Goal: Task Accomplishment & Management: Manage account settings

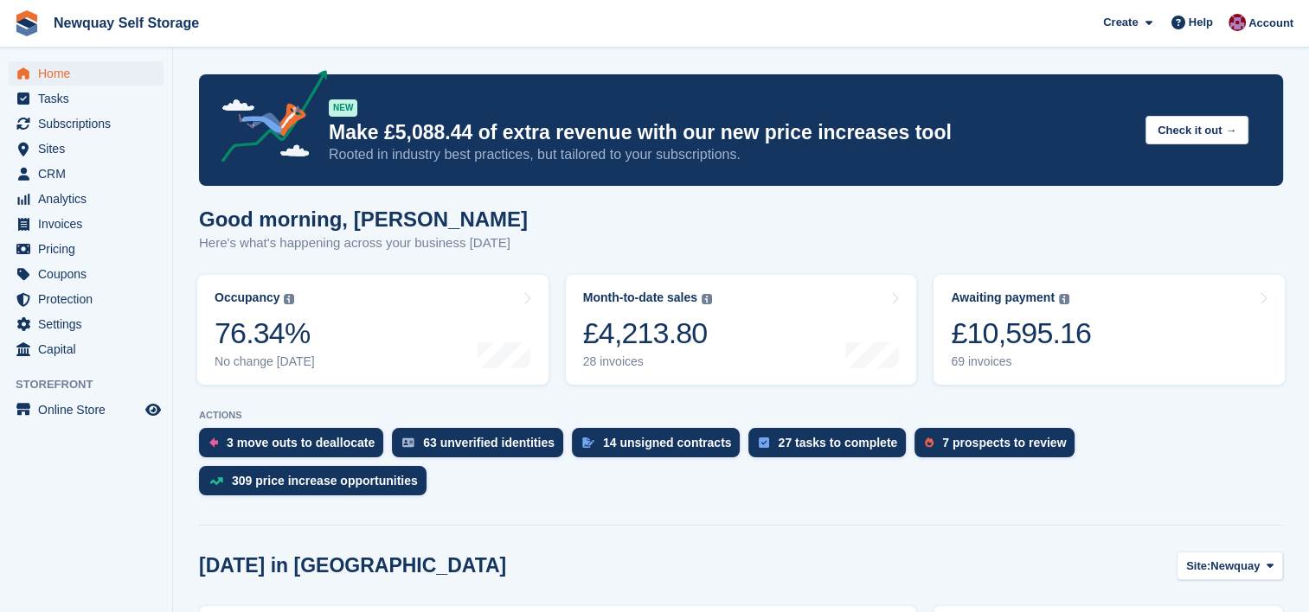
scroll to position [107, 0]
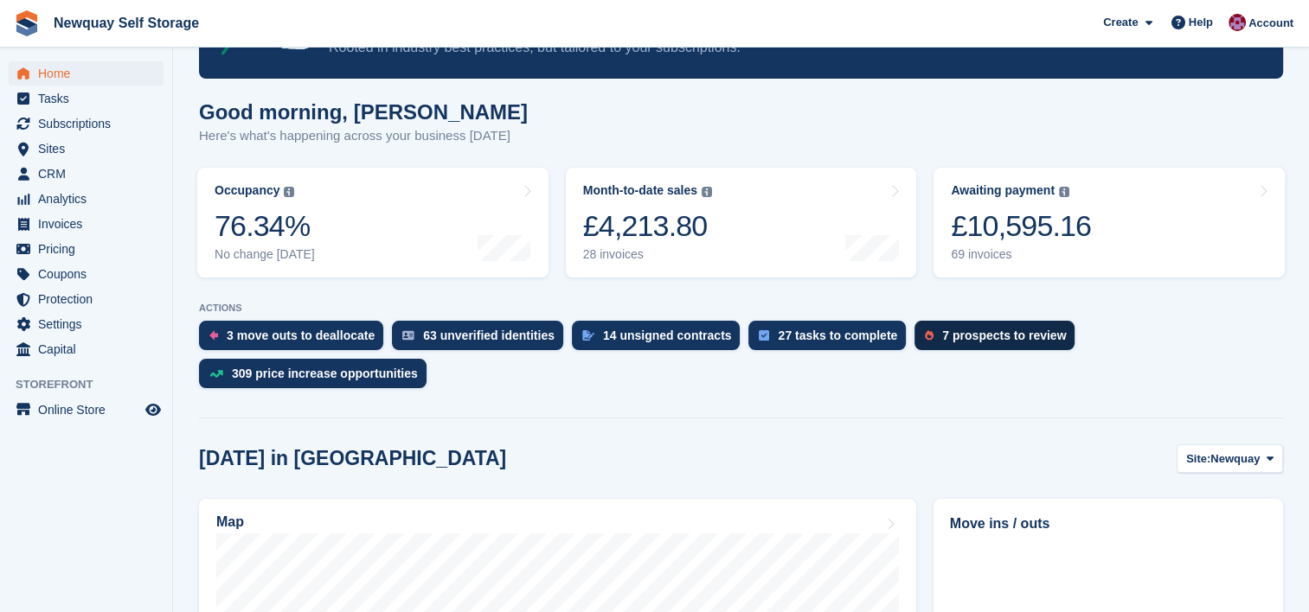
click at [977, 332] on div "7 prospects to review" at bounding box center [1004, 336] width 124 height 14
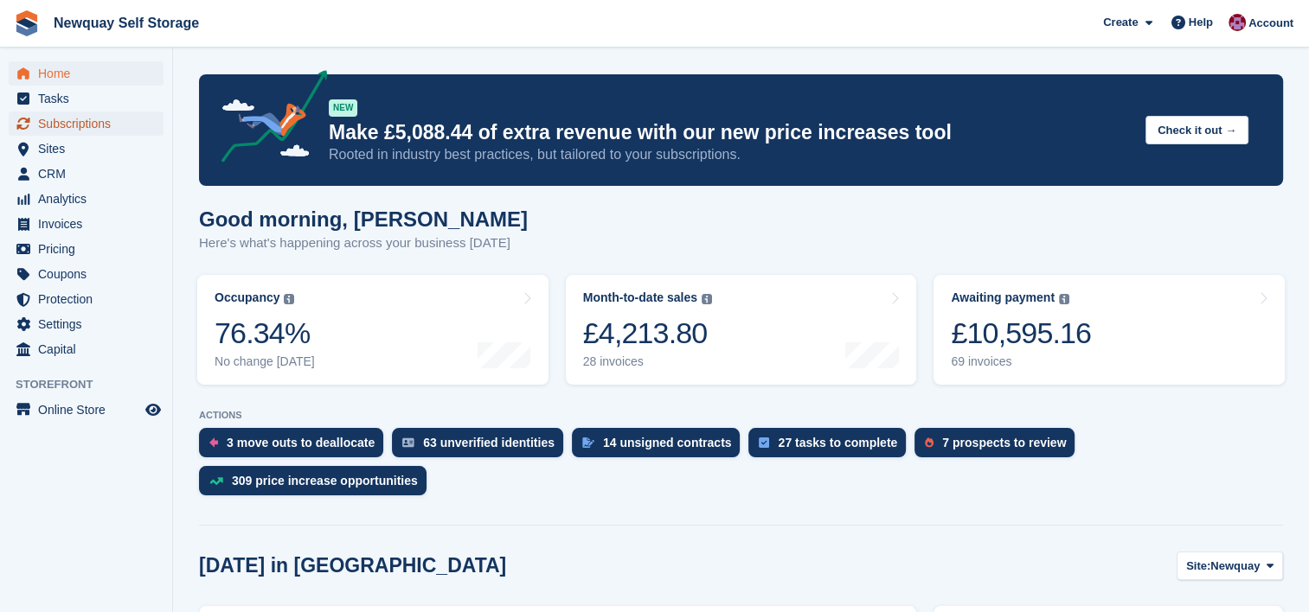
click at [98, 125] on span "Subscriptions" at bounding box center [90, 124] width 104 height 24
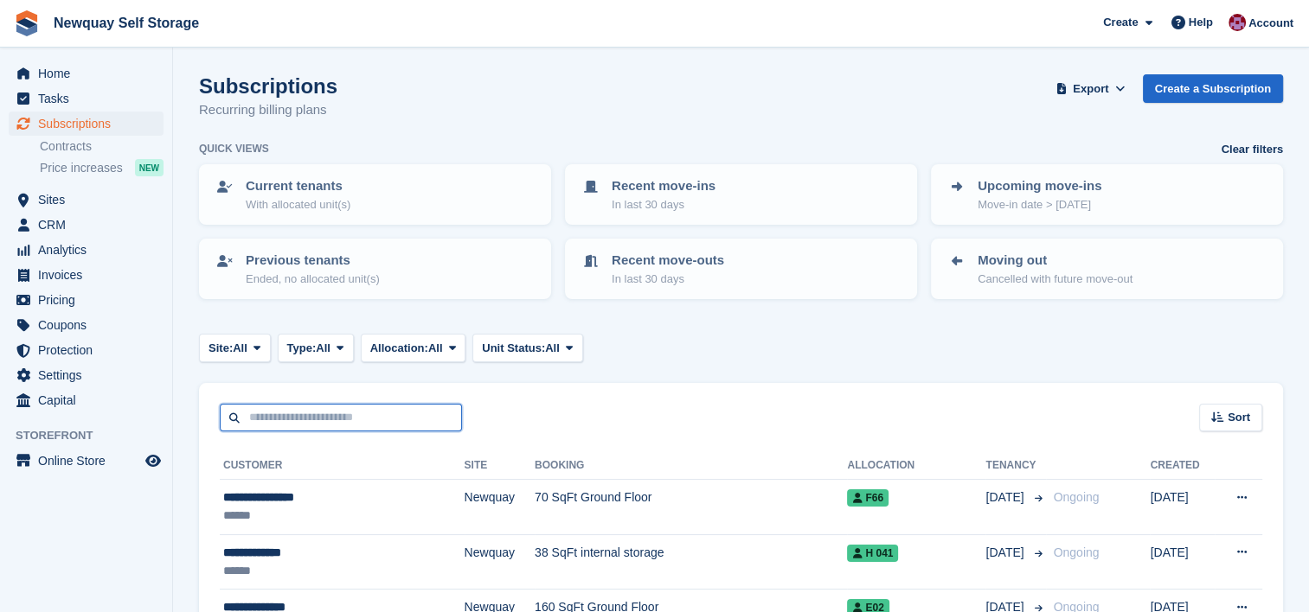
click at [398, 419] on input "text" at bounding box center [341, 418] width 242 height 29
type input "******"
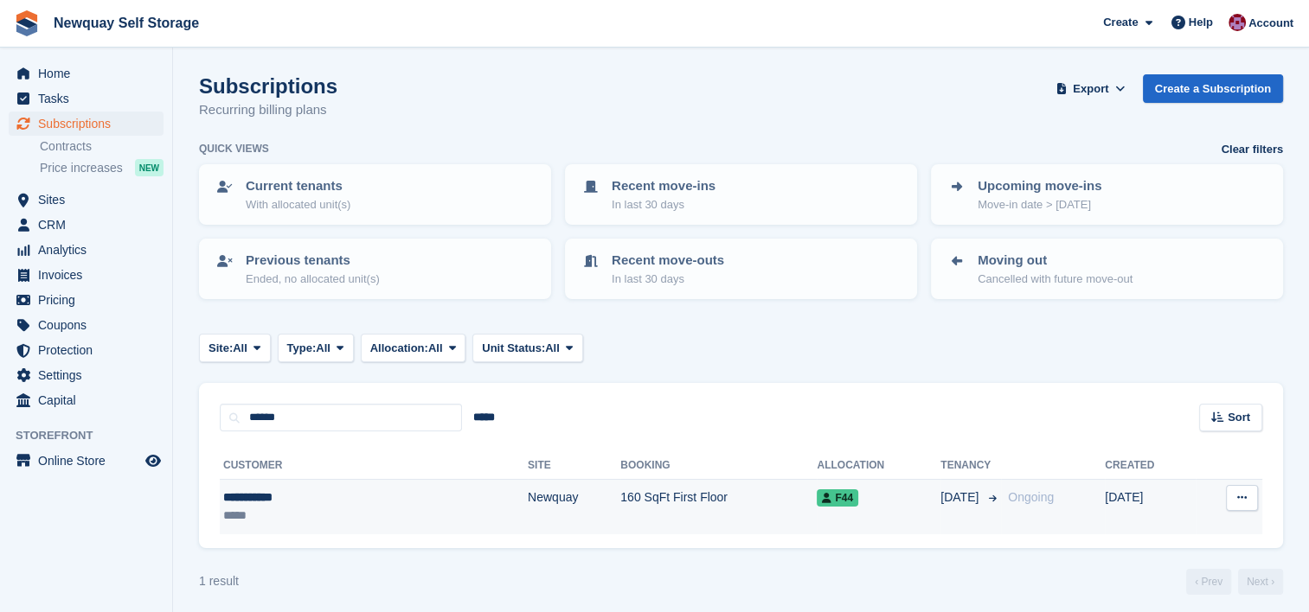
click at [294, 502] on div "**********" at bounding box center [305, 498] width 164 height 18
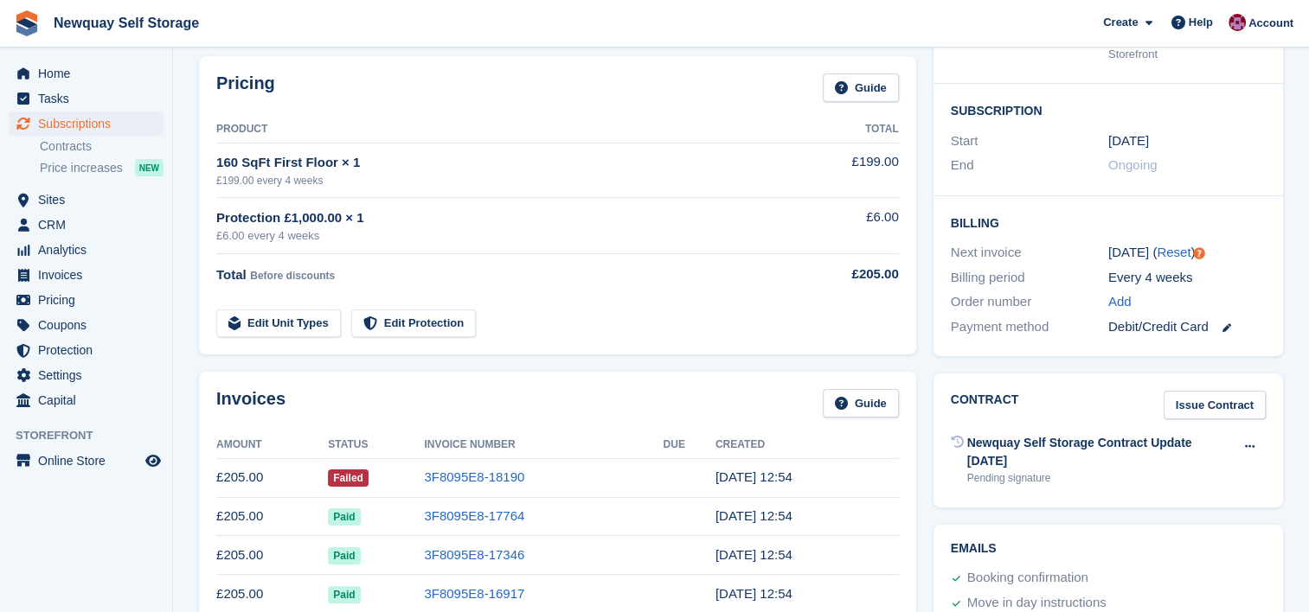
scroll to position [259, 0]
click at [1218, 404] on link "Issue Contract" at bounding box center [1214, 407] width 102 height 29
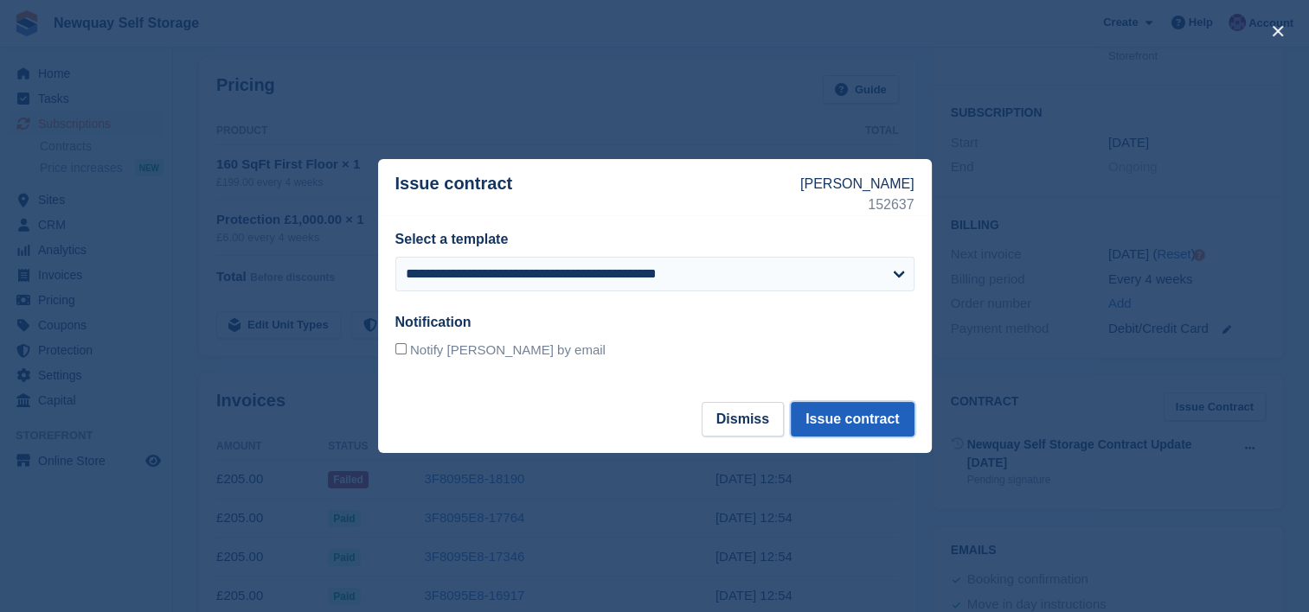
click at [890, 412] on button "Issue contract" at bounding box center [852, 419] width 123 height 35
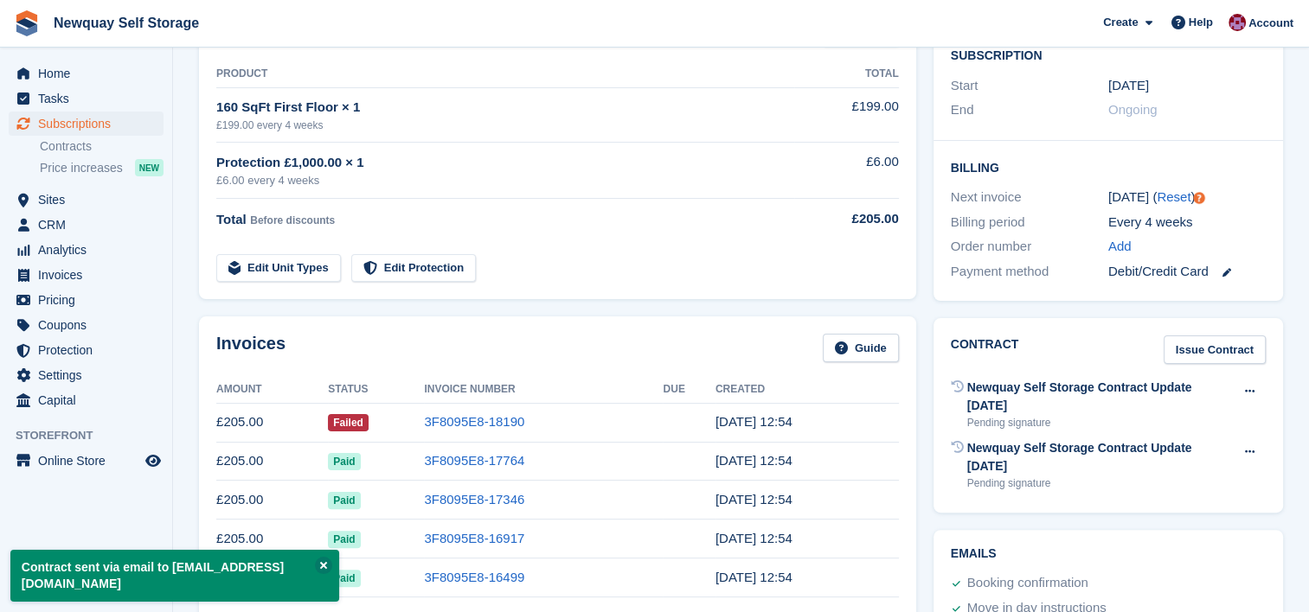
scroll to position [317, 0]
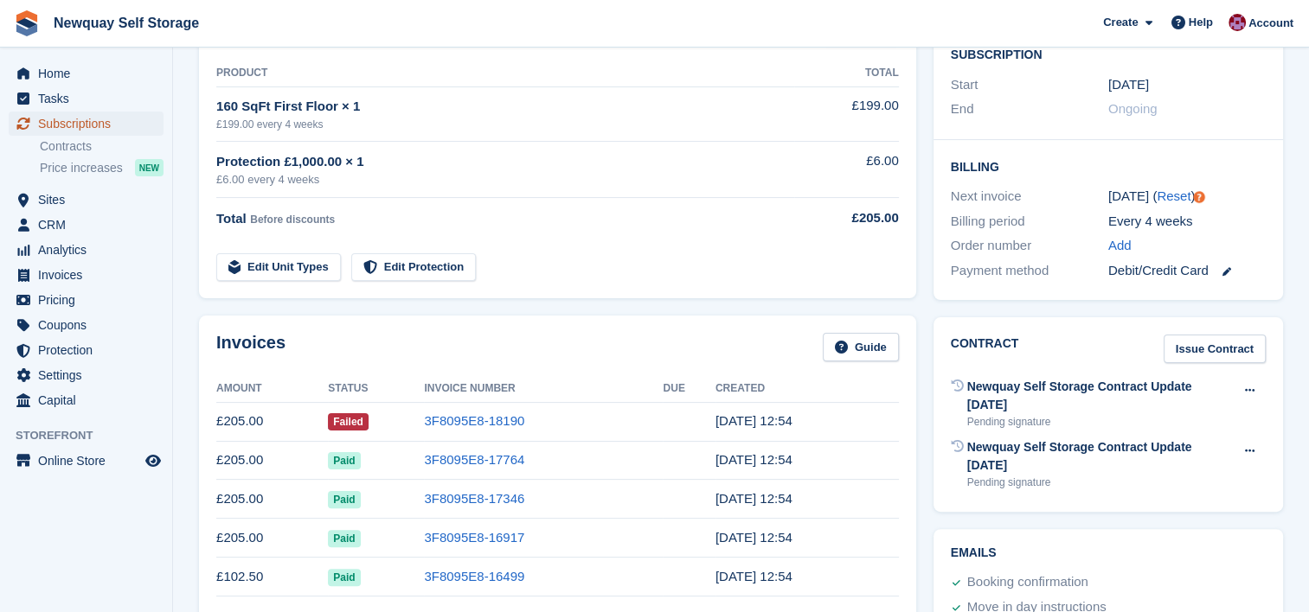
click at [80, 129] on span "Subscriptions" at bounding box center [90, 124] width 104 height 24
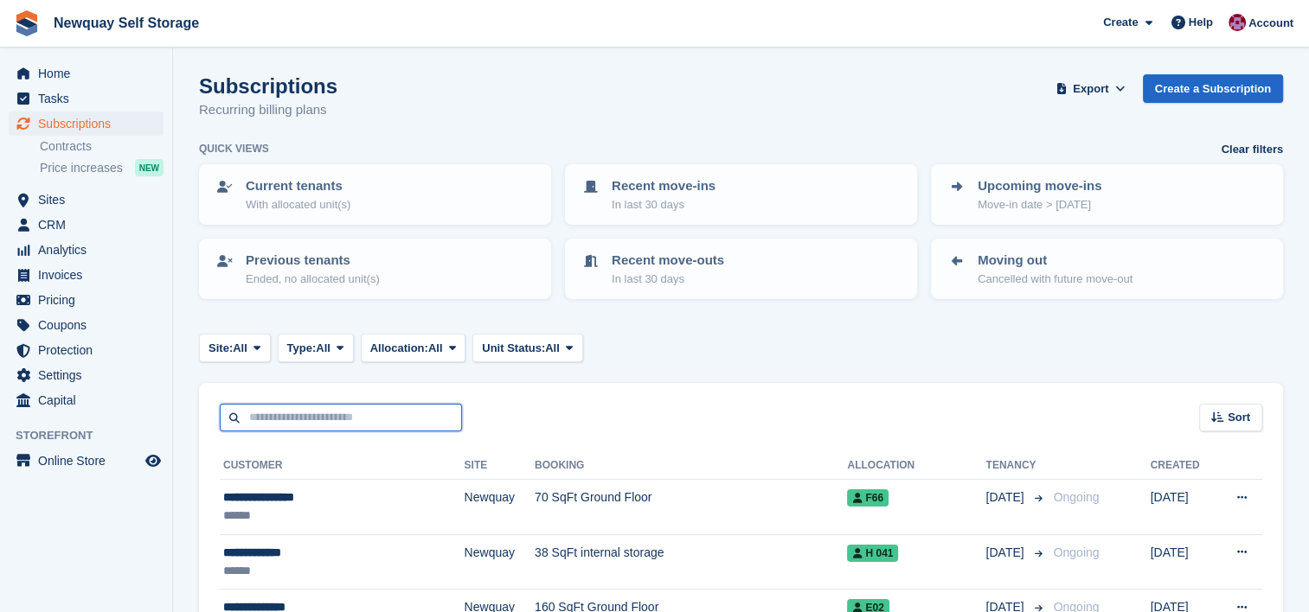
click at [415, 419] on input "text" at bounding box center [341, 418] width 242 height 29
type input "******"
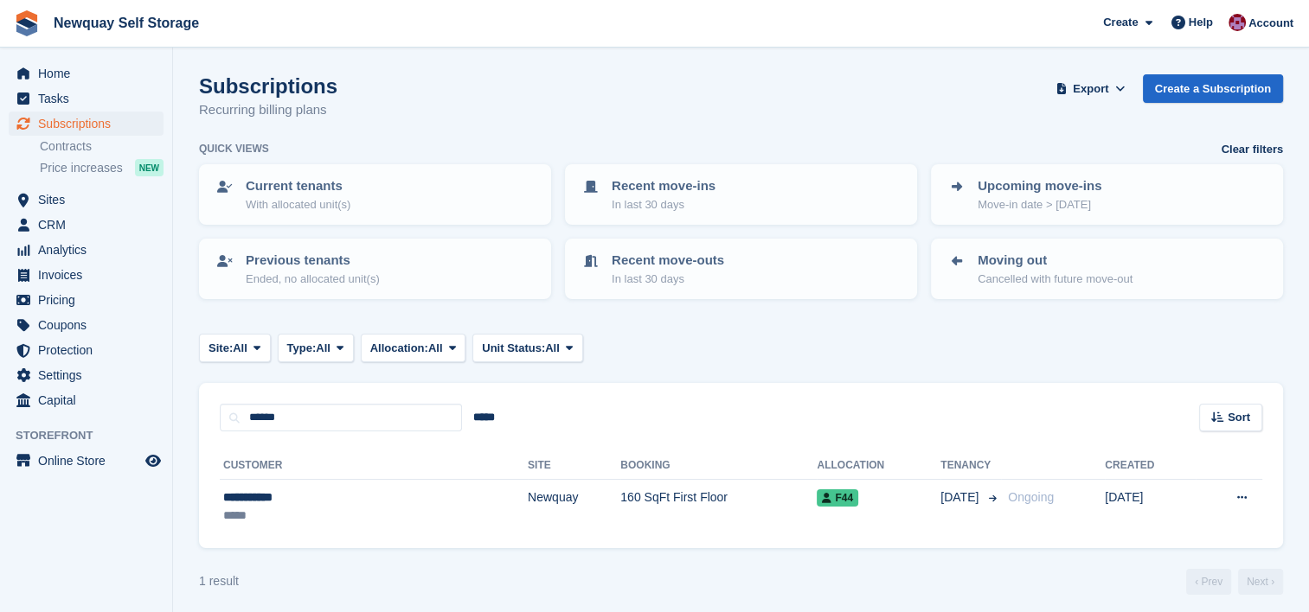
scroll to position [7, 0]
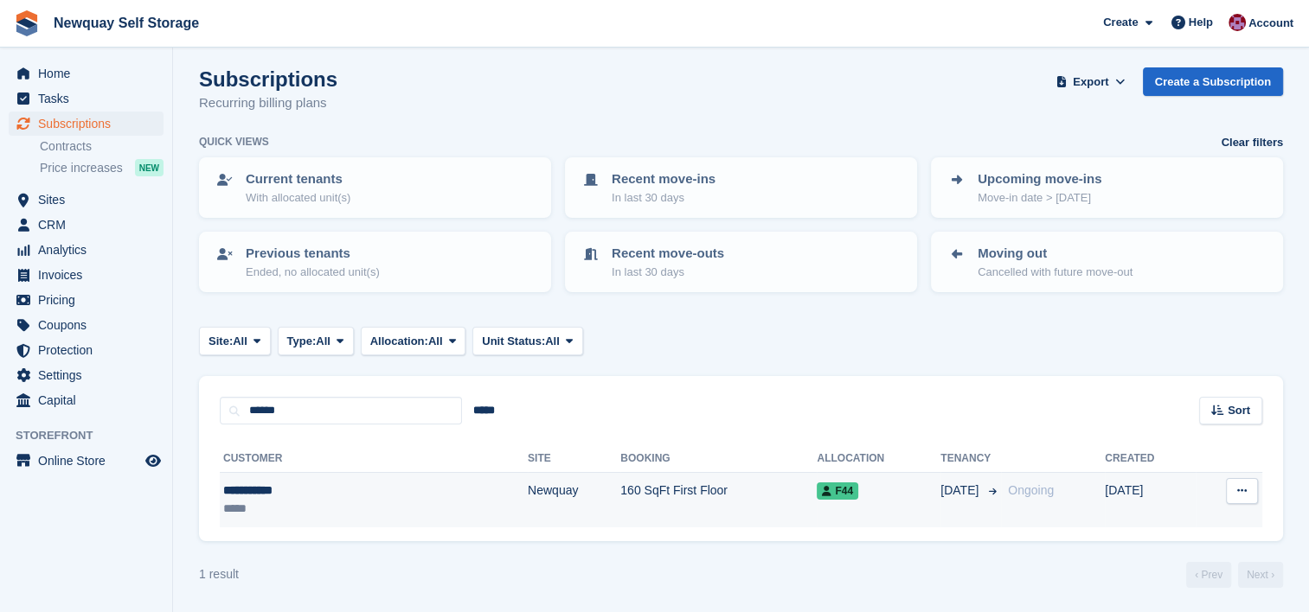
click at [355, 483] on div "**********" at bounding box center [305, 491] width 164 height 18
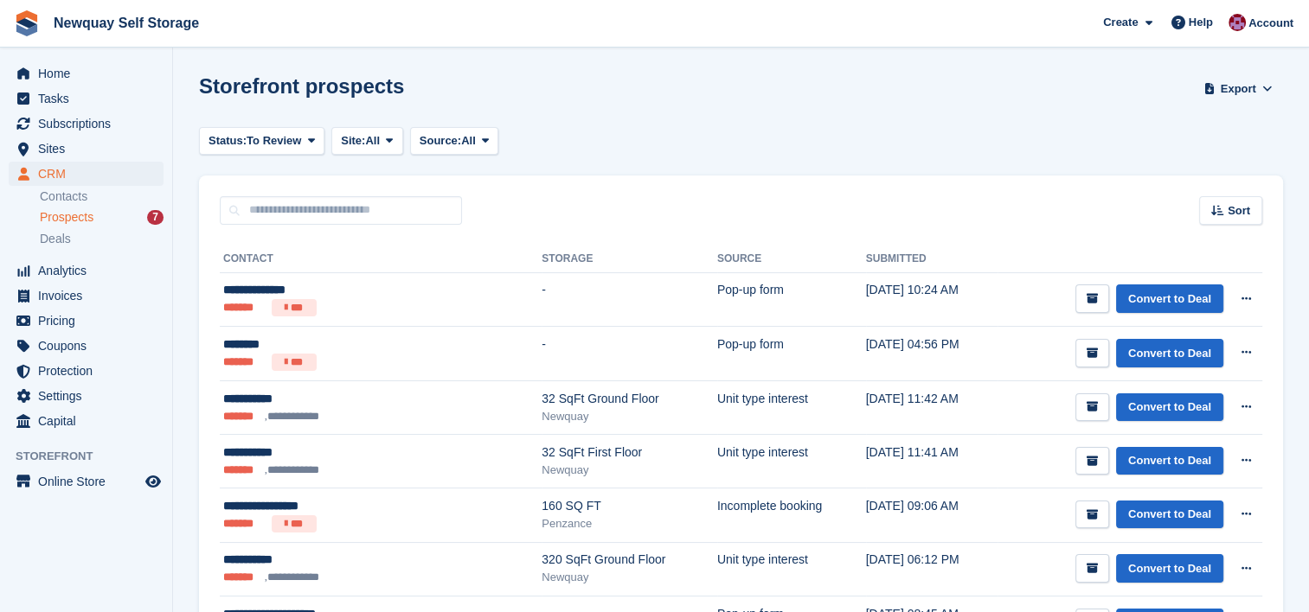
scroll to position [123, 0]
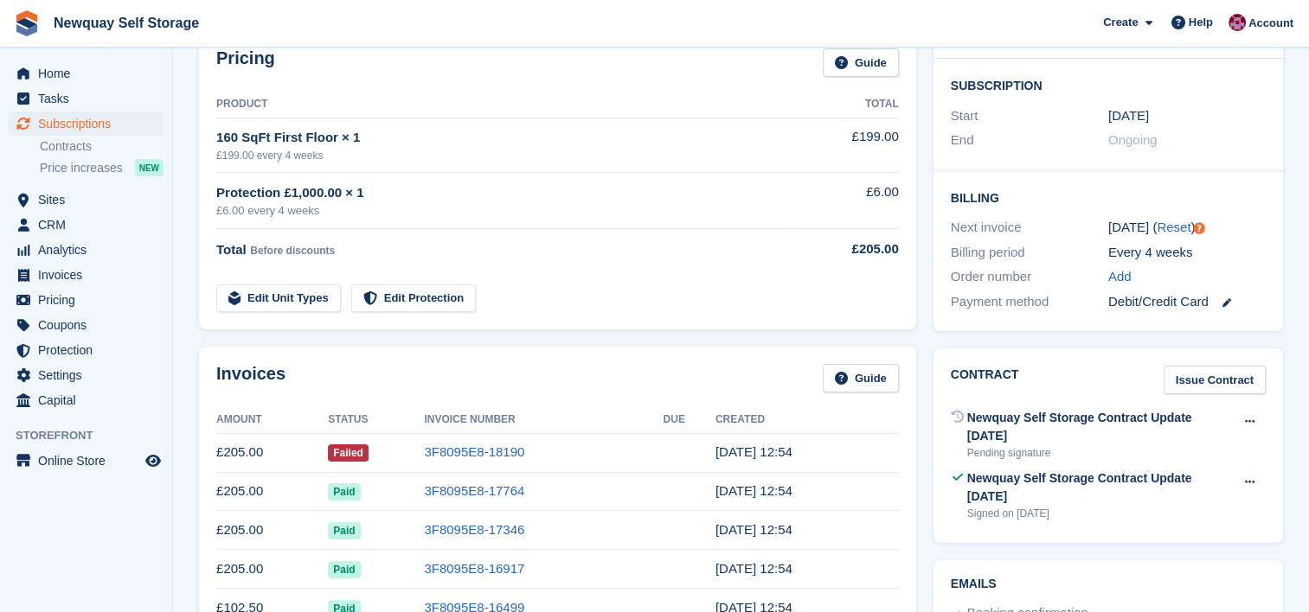
scroll to position [287, 0]
click at [1246, 421] on icon at bounding box center [1250, 420] width 10 height 11
click at [1176, 458] on p "Void contract" at bounding box center [1182, 455] width 150 height 22
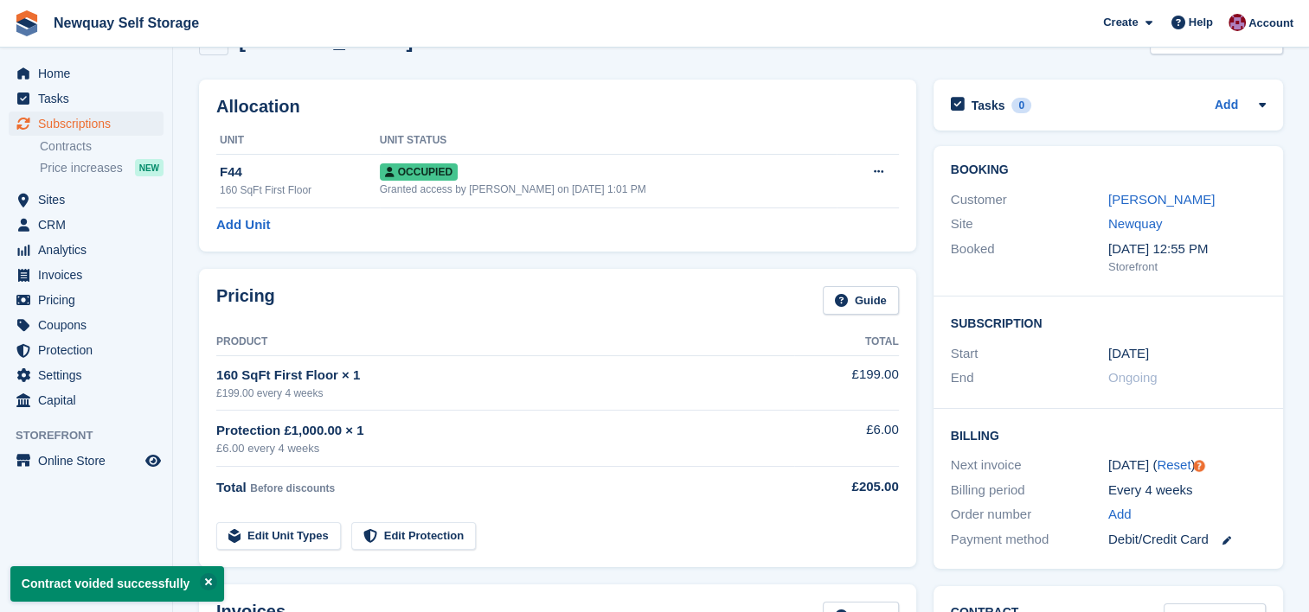
scroll to position [48, 0]
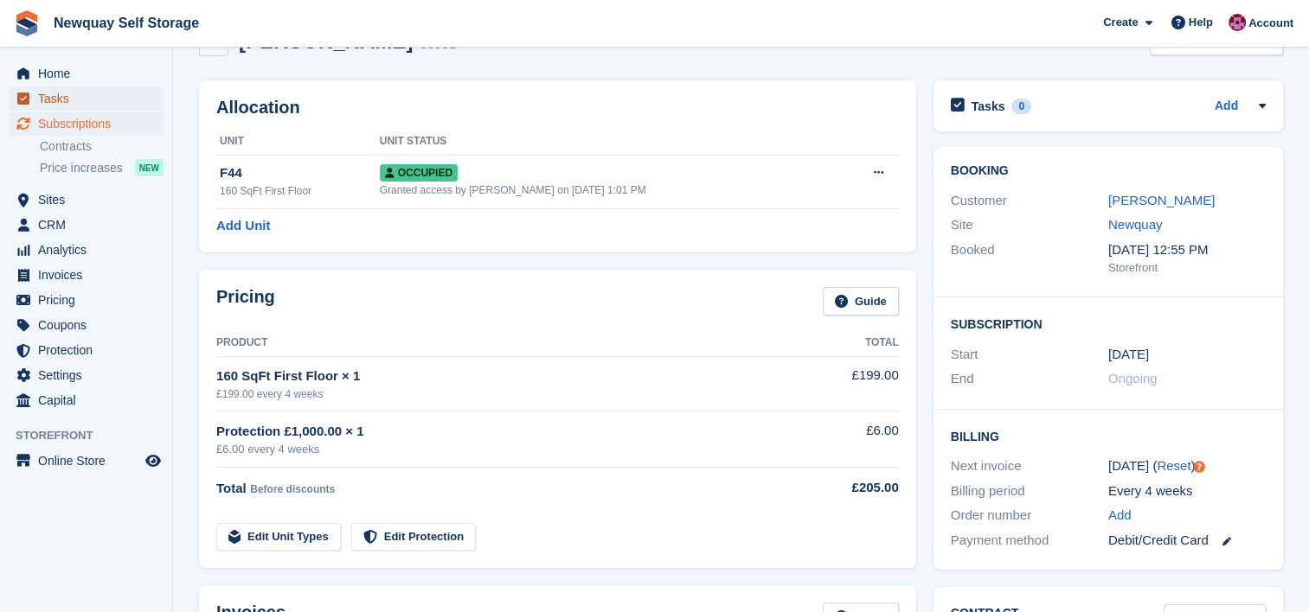
click at [60, 99] on span "Tasks" at bounding box center [90, 98] width 104 height 24
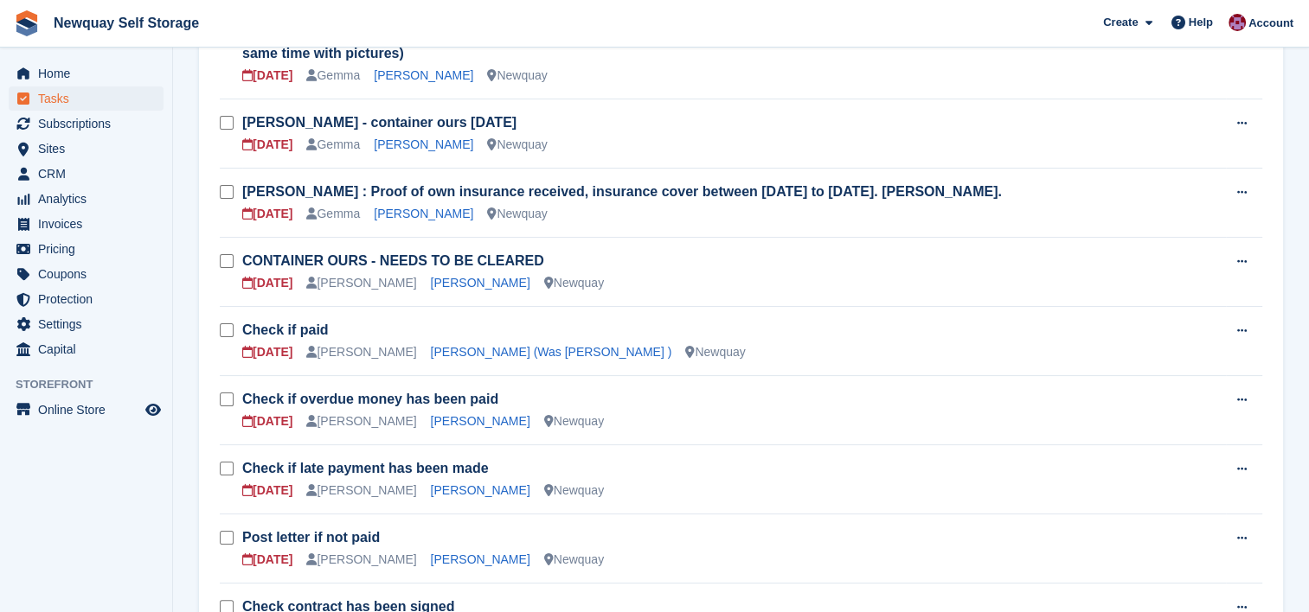
scroll to position [235, 0]
click at [625, 381] on td "Check if overdue money has been paid 30 Sep Paul Upson Luke McCafferty Newquay" at bounding box center [733, 409] width 983 height 69
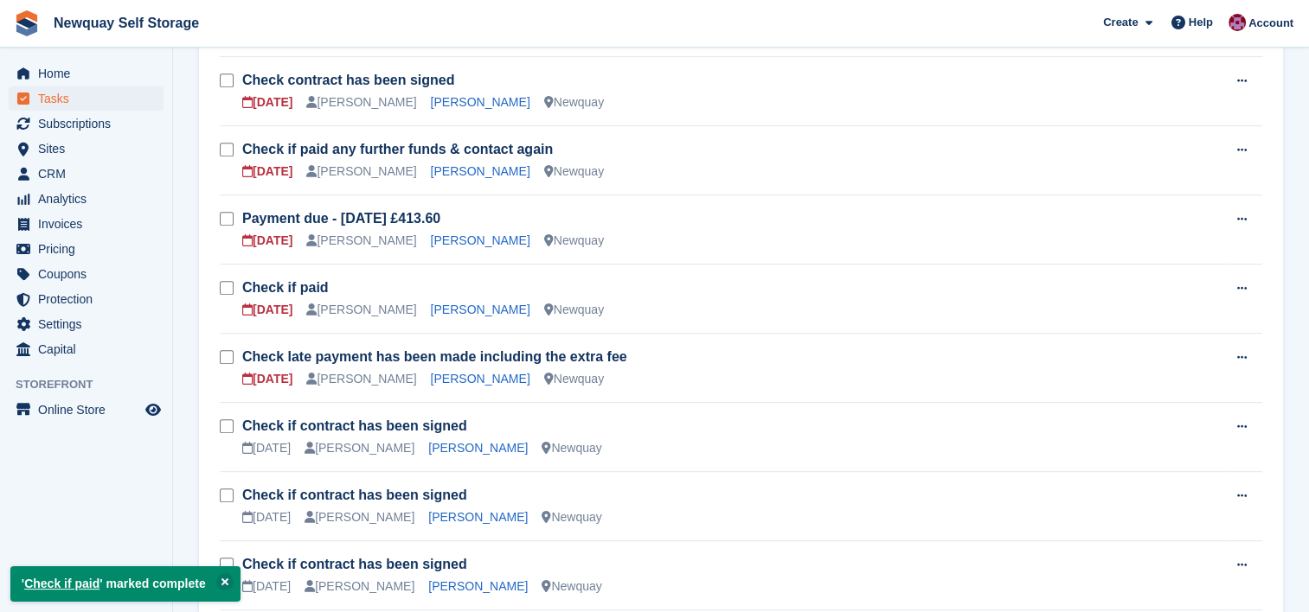
scroll to position [766, 0]
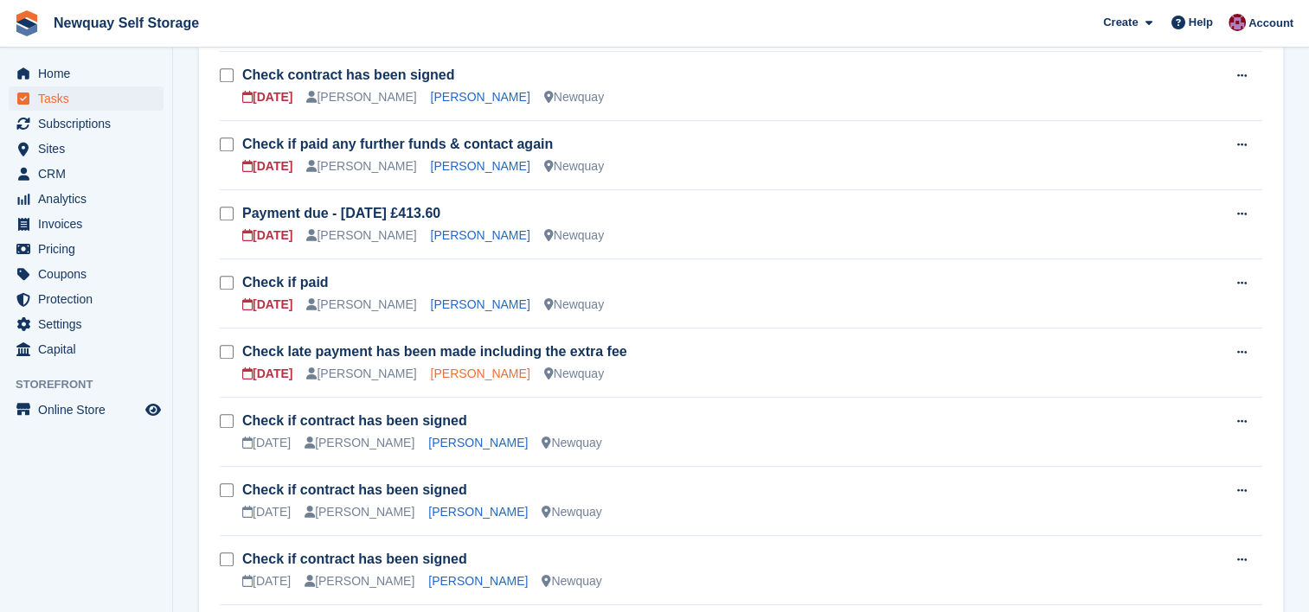
click at [456, 367] on link "Sonia Forgham" at bounding box center [480, 374] width 99 height 14
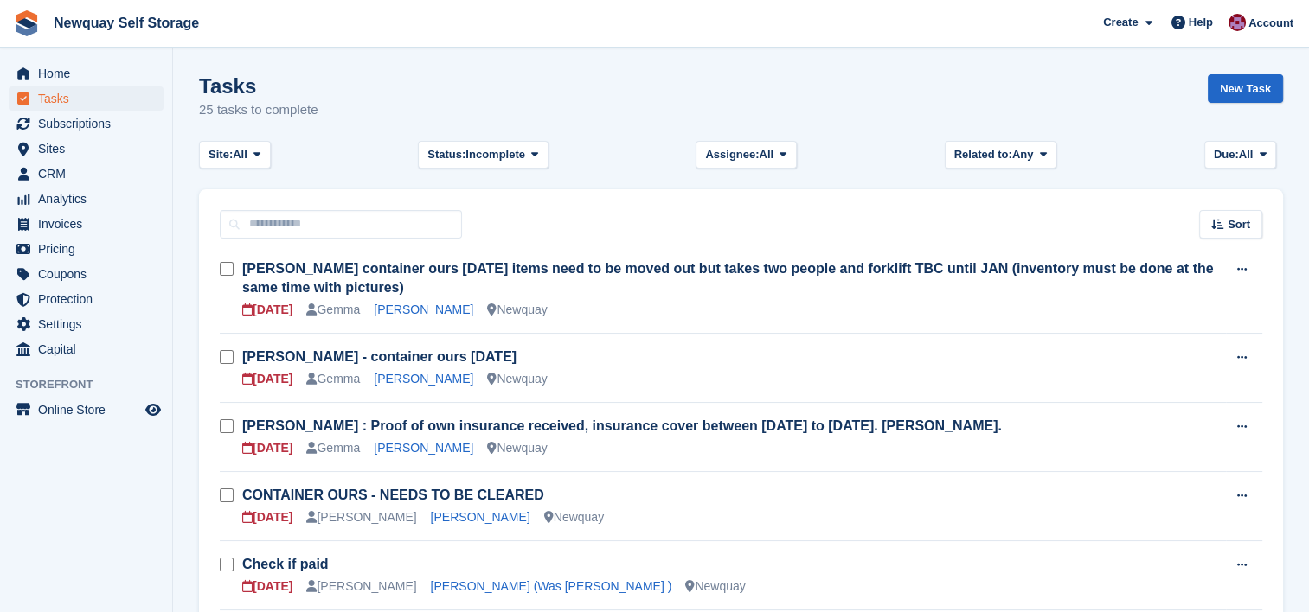
scroll to position [766, 0]
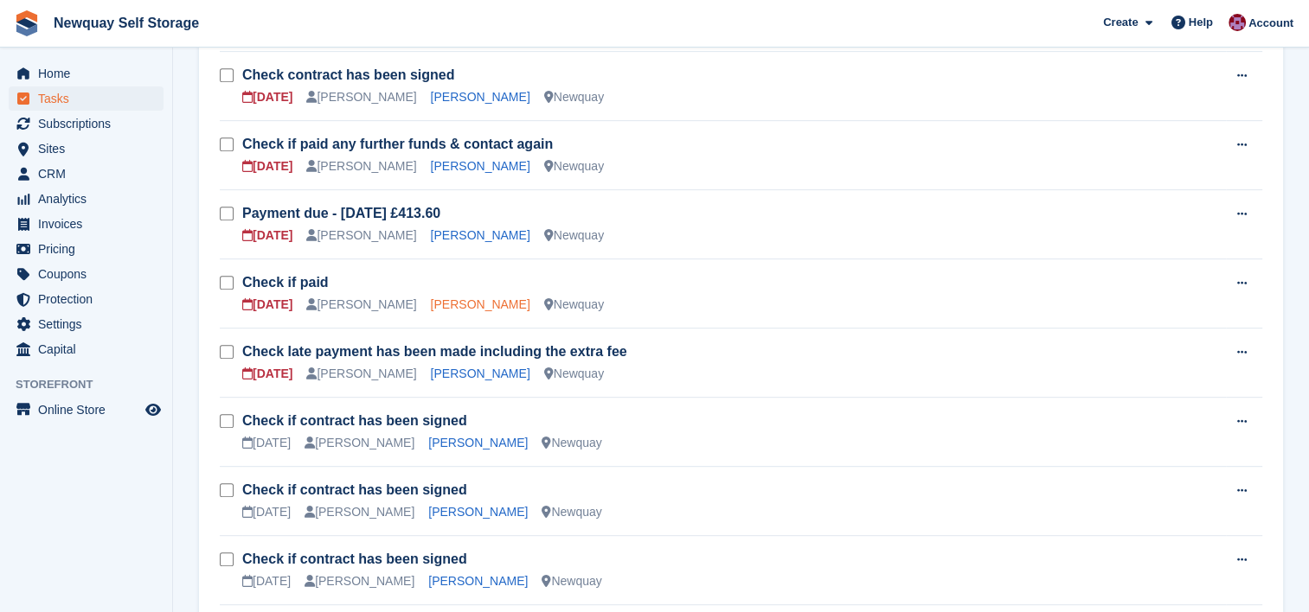
click at [431, 304] on link "Damien Diablo" at bounding box center [480, 305] width 99 height 14
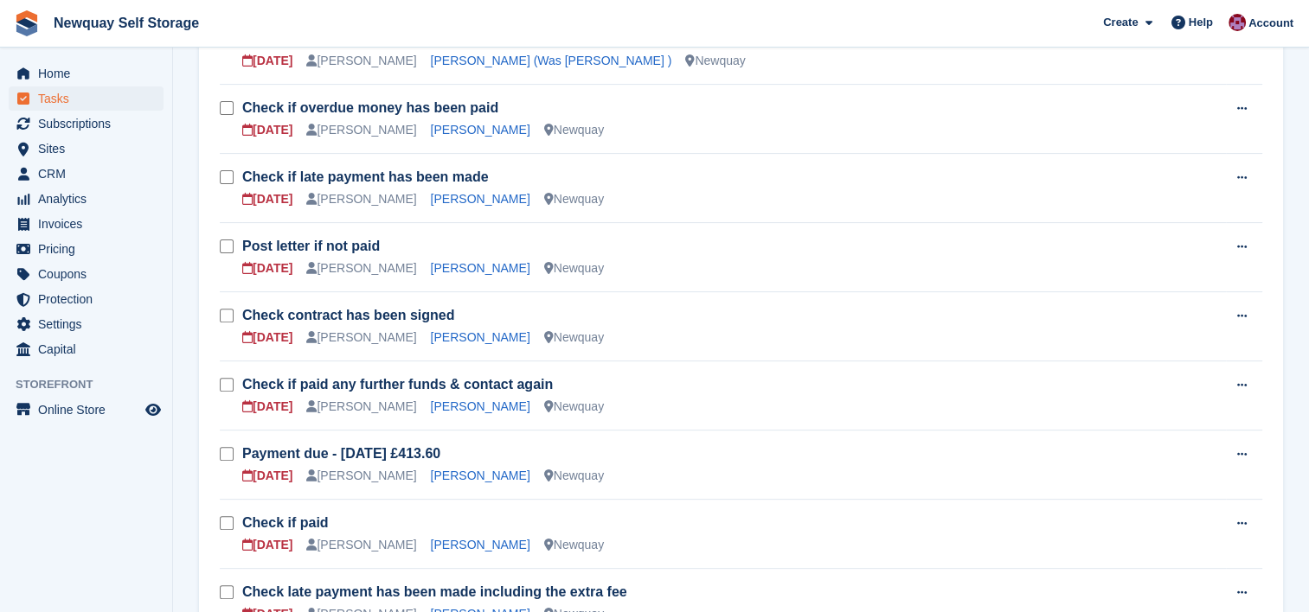
scroll to position [510, 0]
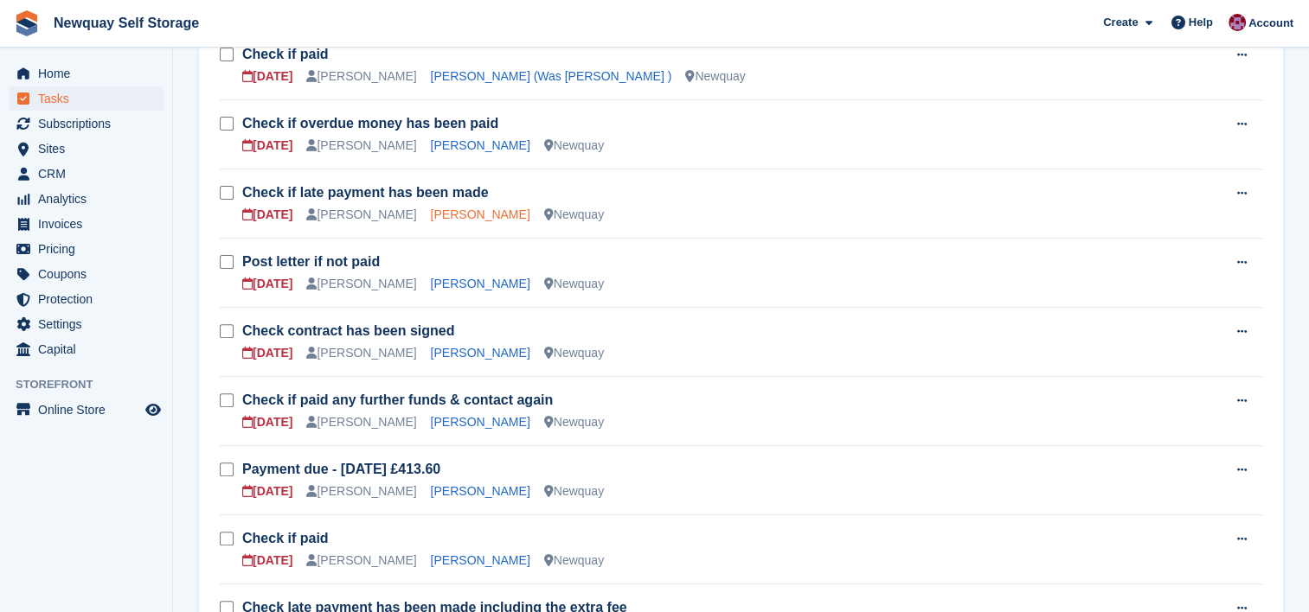
click at [446, 208] on link "Laura Dutton" at bounding box center [480, 215] width 99 height 14
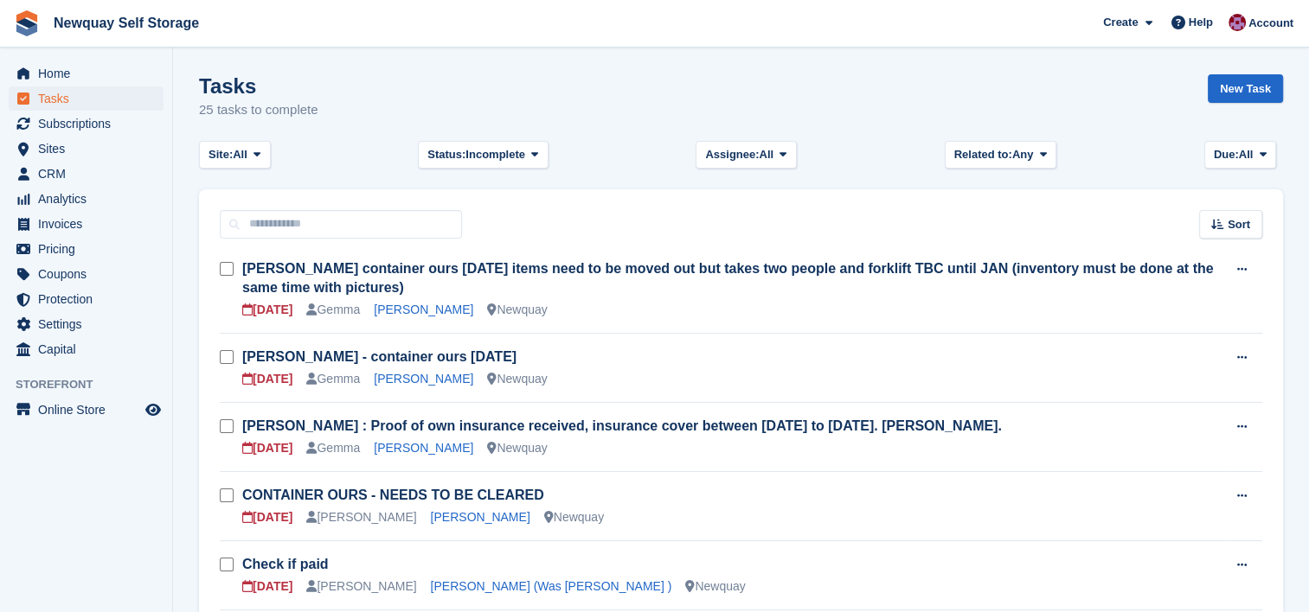
scroll to position [510, 0]
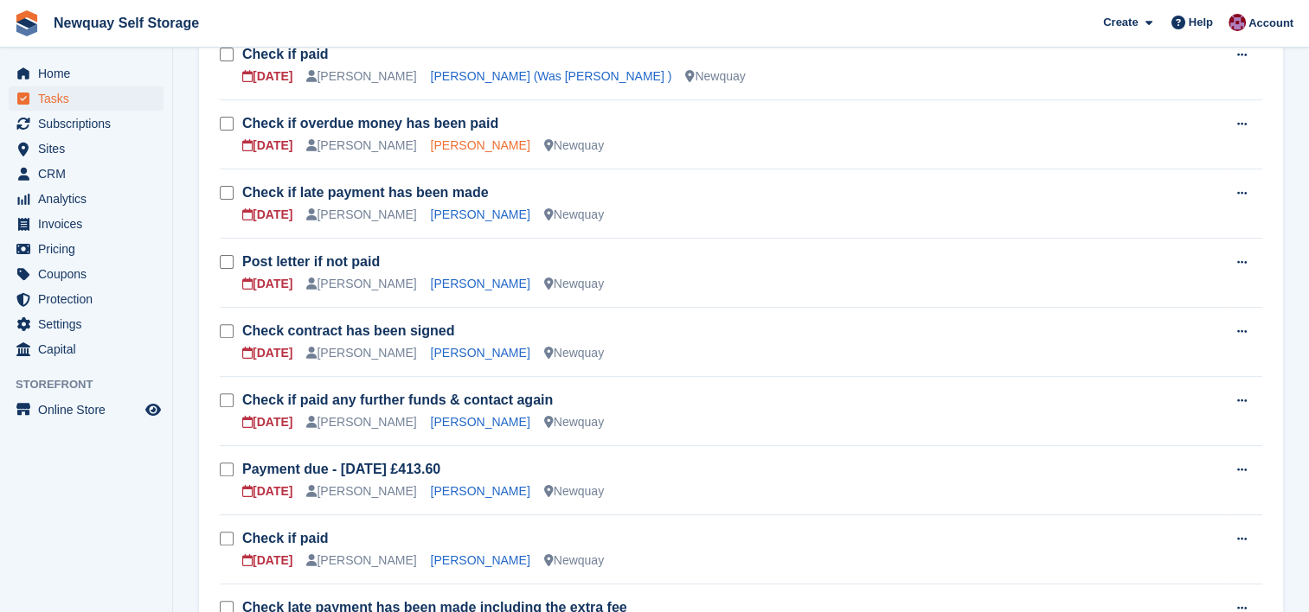
click at [431, 149] on link "Luke McCafferty" at bounding box center [480, 145] width 99 height 14
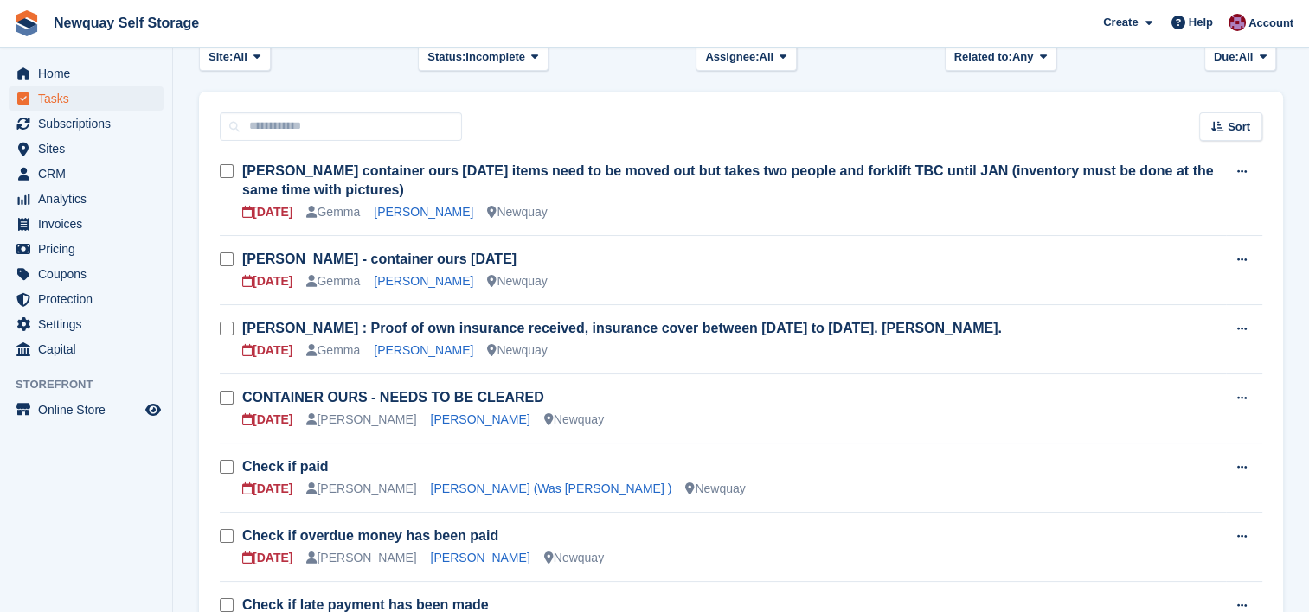
scroll to position [96, 0]
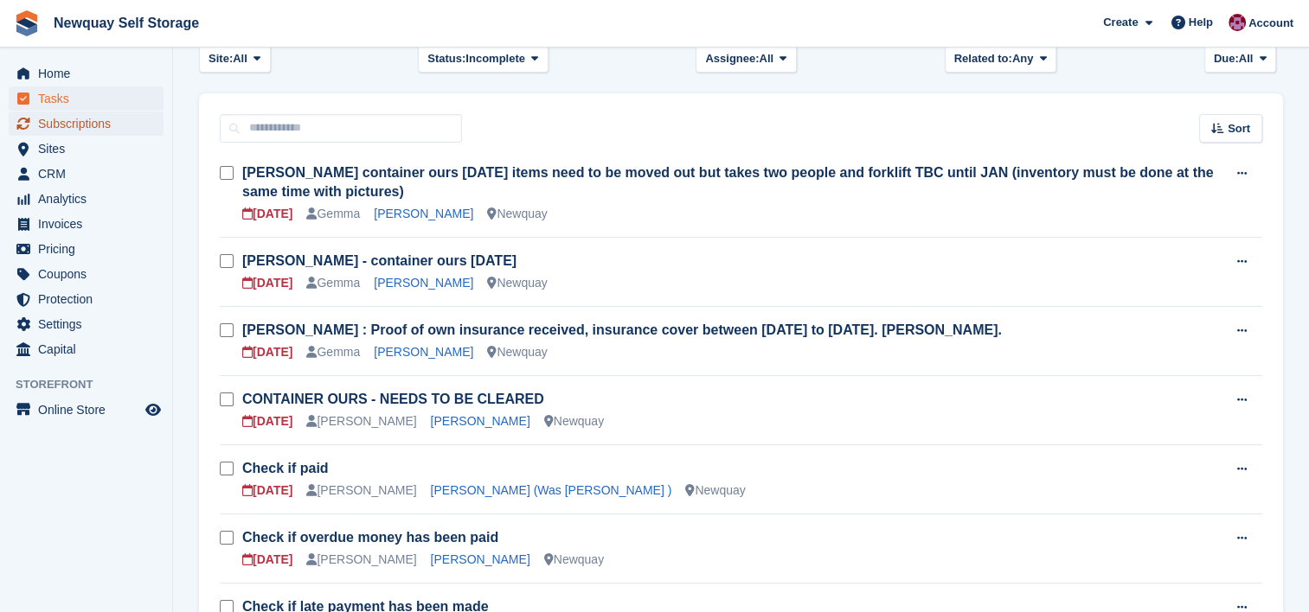
click at [96, 120] on span "Subscriptions" at bounding box center [90, 124] width 104 height 24
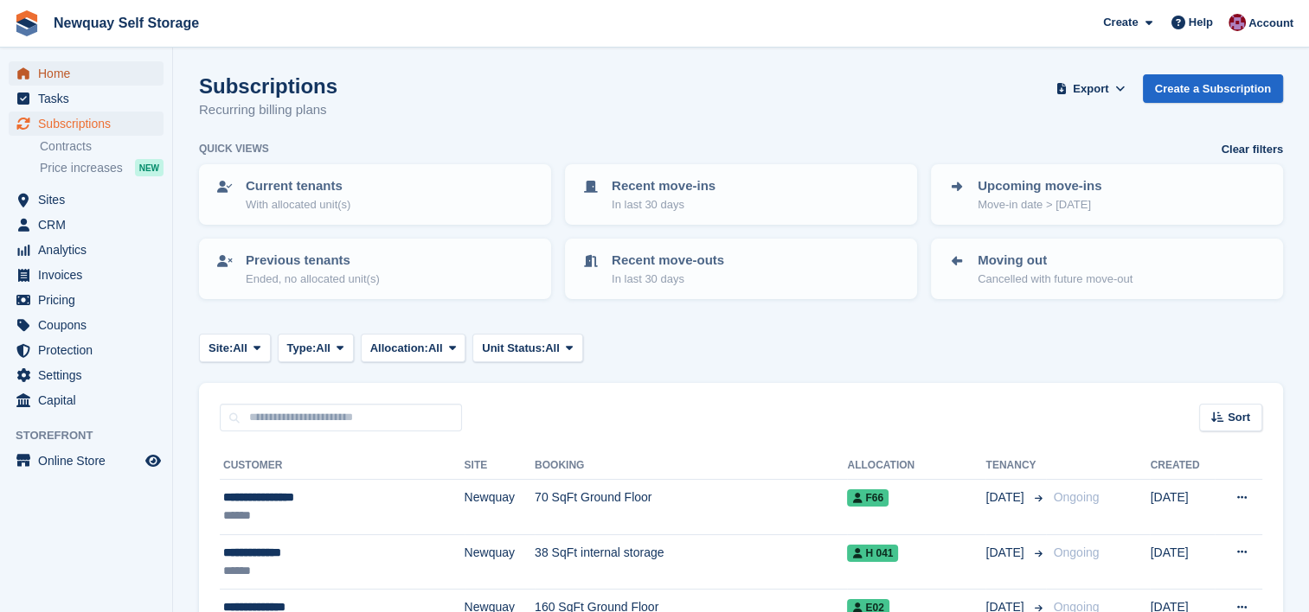
click at [68, 76] on span "Home" at bounding box center [90, 73] width 104 height 24
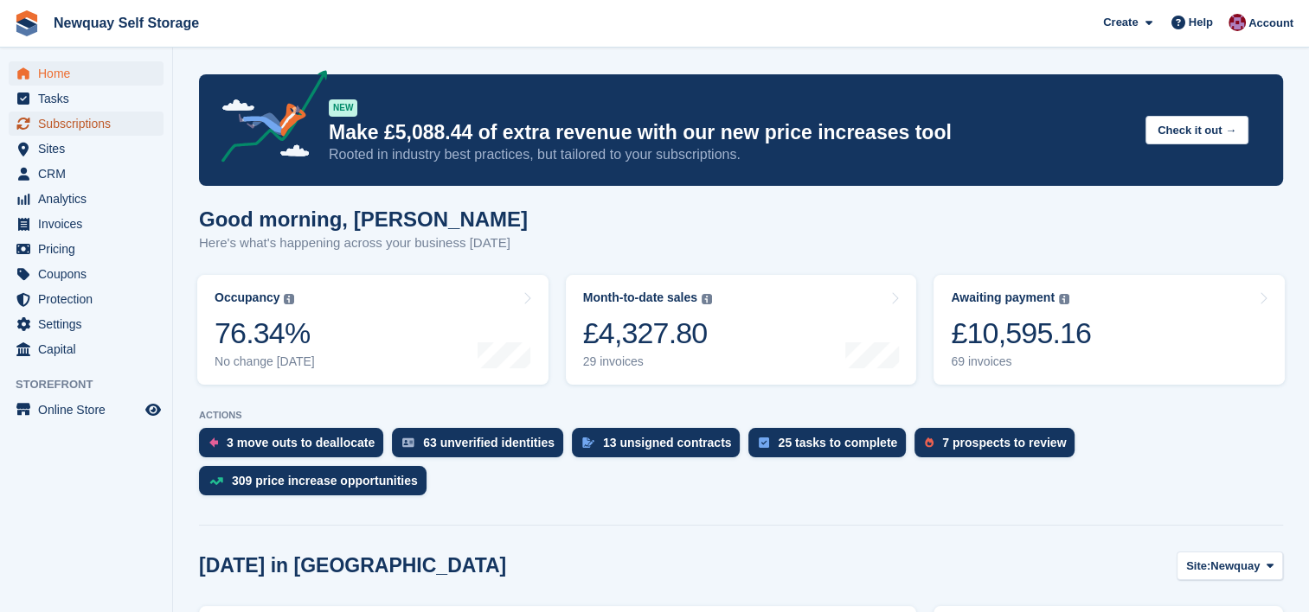
click at [86, 119] on span "Subscriptions" at bounding box center [90, 124] width 104 height 24
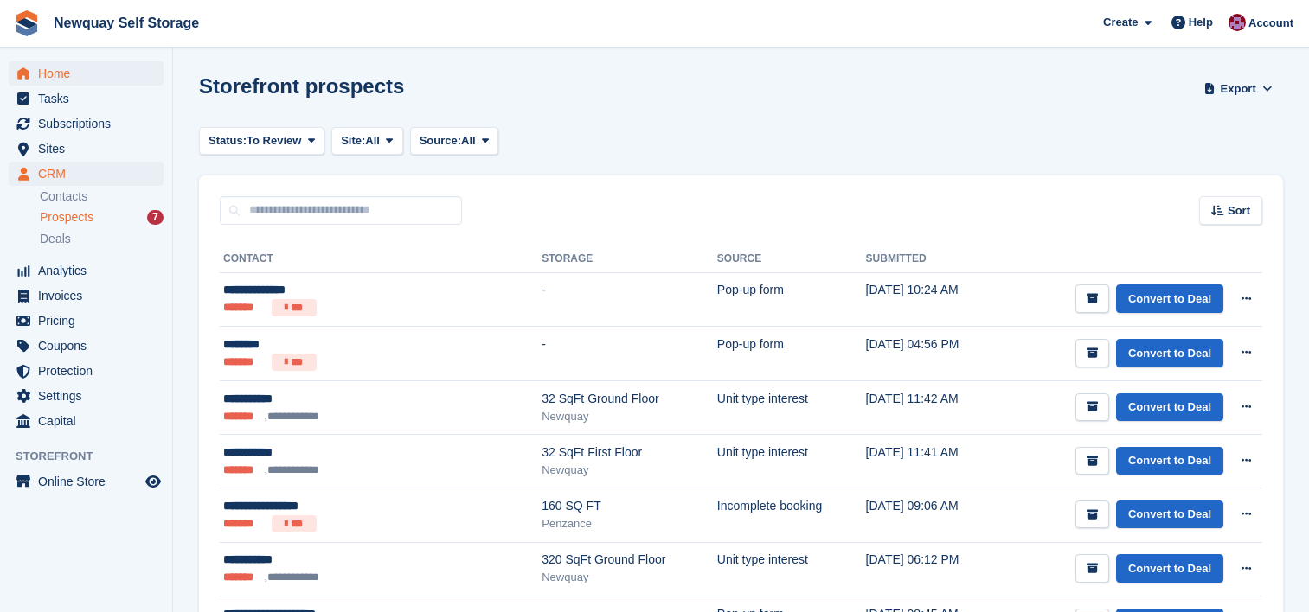
scroll to position [123, 0]
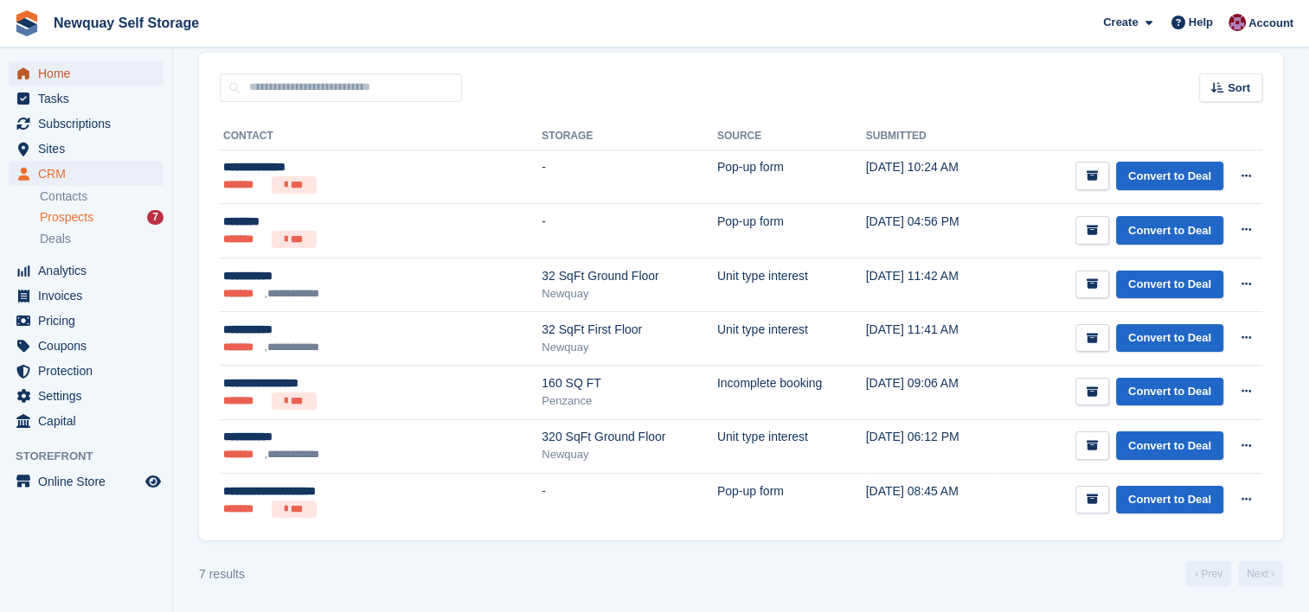
click at [61, 67] on span "Home" at bounding box center [90, 73] width 104 height 24
